Goal: Obtain resource: Obtain resource

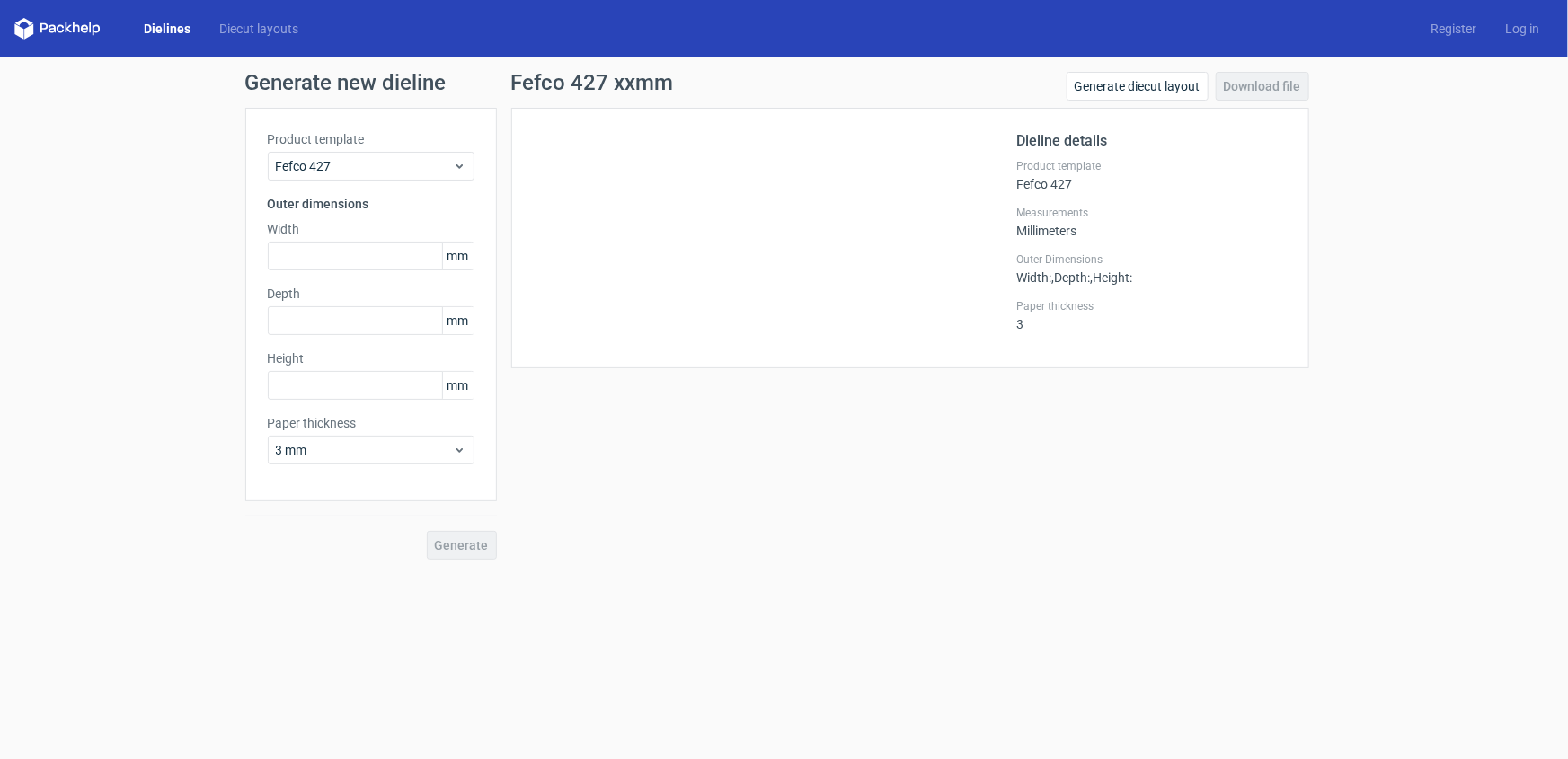
click at [125, 28] on div "Dielines Diecut layouts" at bounding box center [163, 28] width 298 height 21
click at [155, 26] on link "Dielines" at bounding box center [167, 28] width 76 height 18
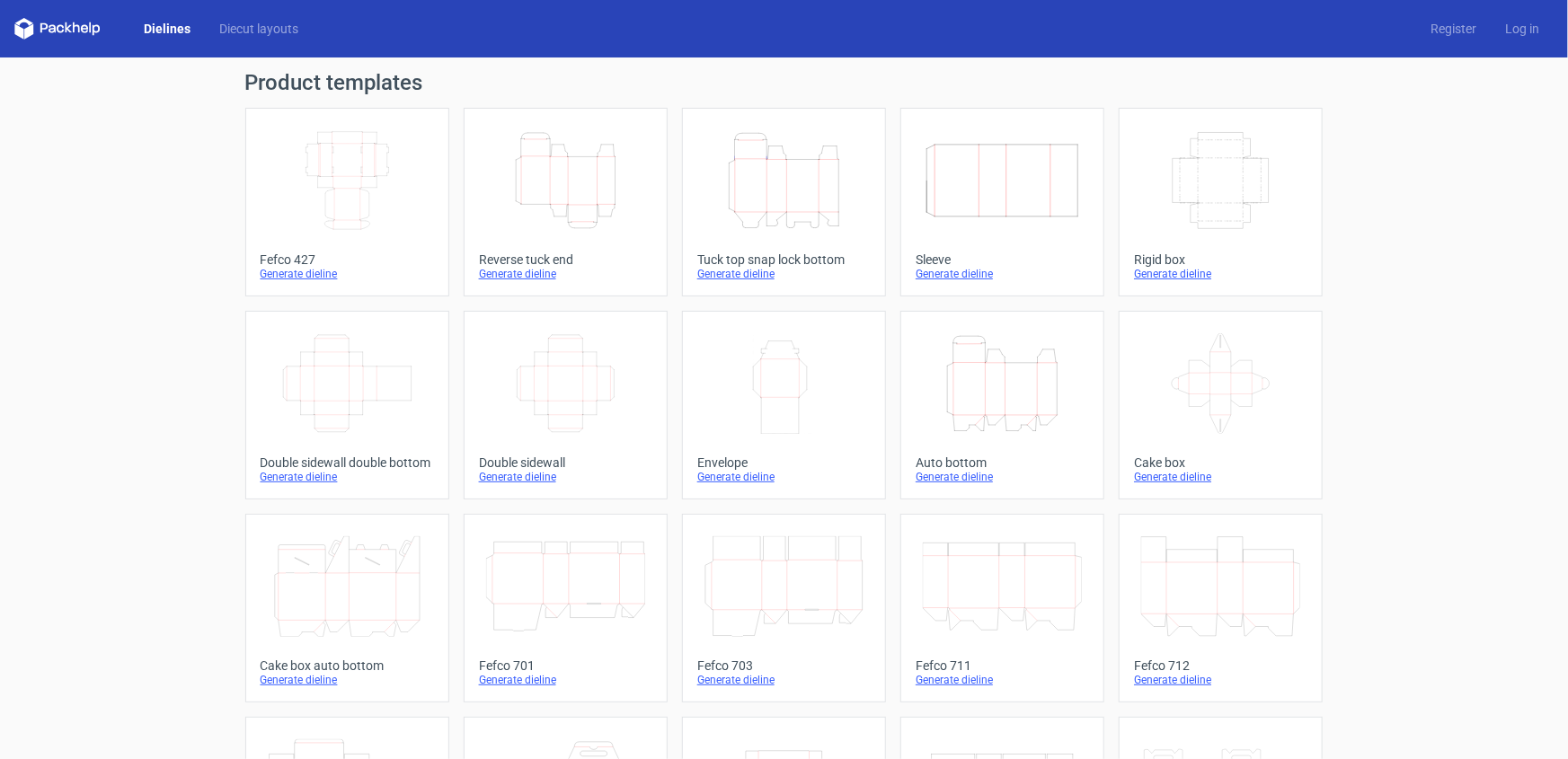
click at [737, 373] on icon "Width Height" at bounding box center [784, 383] width 159 height 101
